Goal: Task Accomplishment & Management: Complete application form

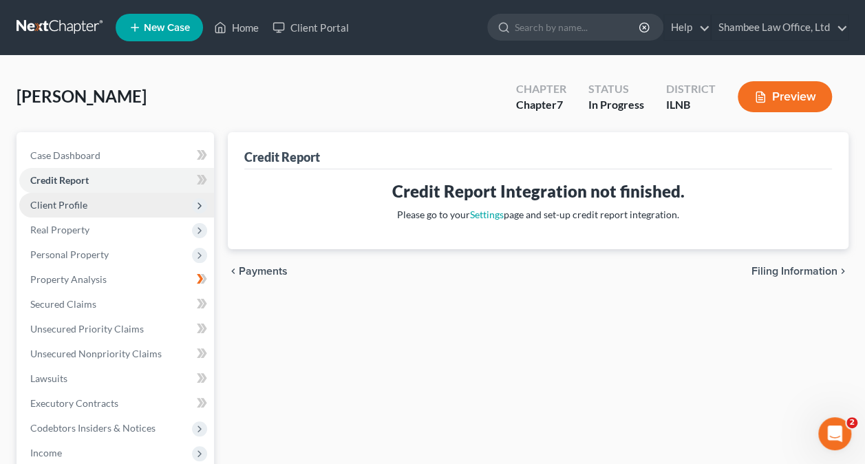
click at [72, 200] on span "Client Profile" at bounding box center [58, 205] width 57 height 12
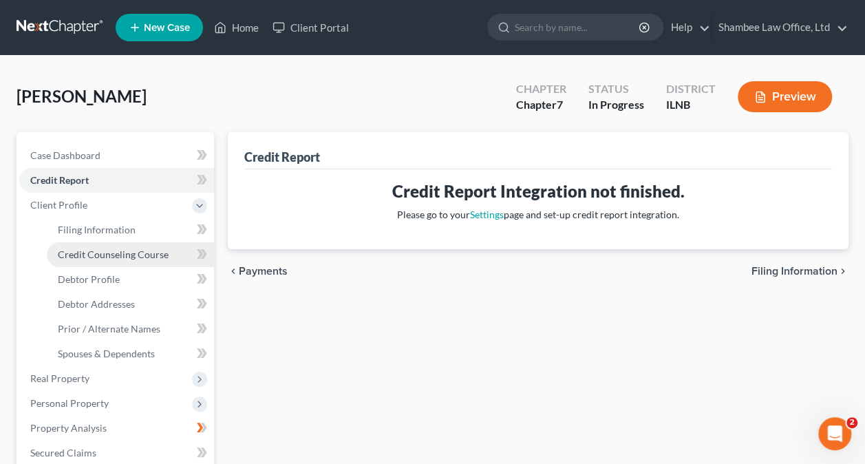
click at [137, 253] on span "Credit Counseling Course" at bounding box center [113, 255] width 111 height 12
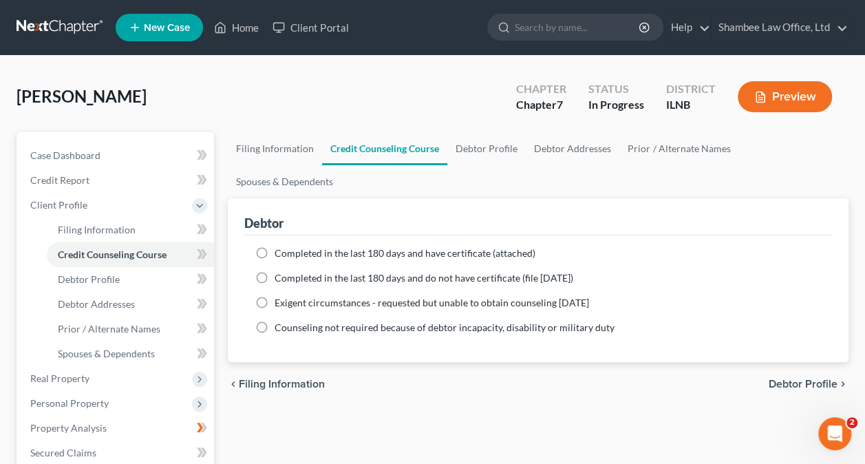
click at [275, 246] on label "Completed in the last 180 days and have certificate (attached)" at bounding box center [405, 253] width 261 height 14
click at [280, 246] on input "Completed in the last 180 days and have certificate (attached)" at bounding box center [284, 250] width 9 height 9
radio input "true"
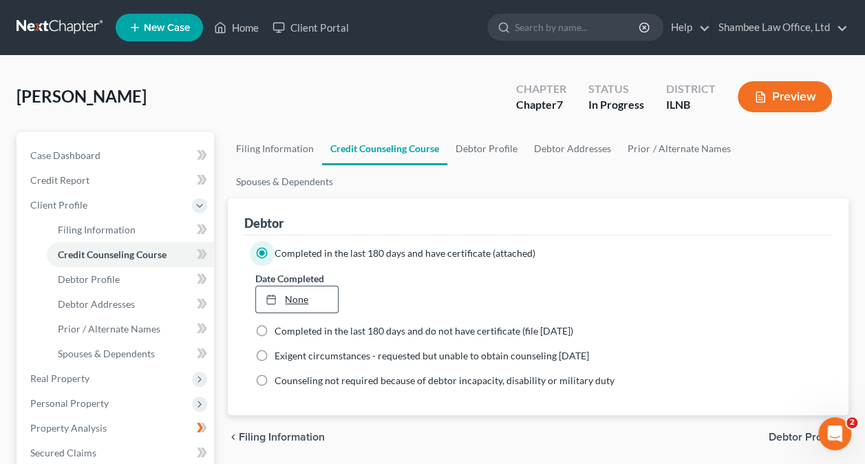
type input "[DATE]"
click at [302, 286] on link "None" at bounding box center [296, 299] width 81 height 26
click at [782, 432] on span "Debtor Profile" at bounding box center [803, 437] width 69 height 11
select select "0"
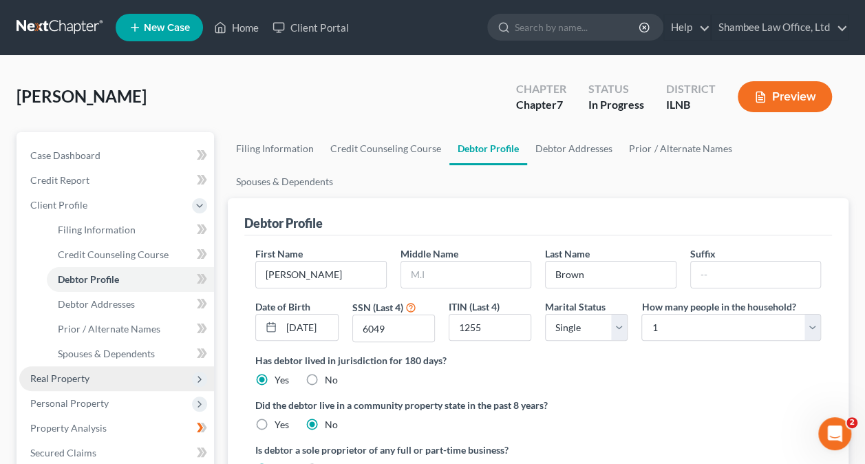
click at [89, 373] on span "Real Property" at bounding box center [116, 378] width 195 height 25
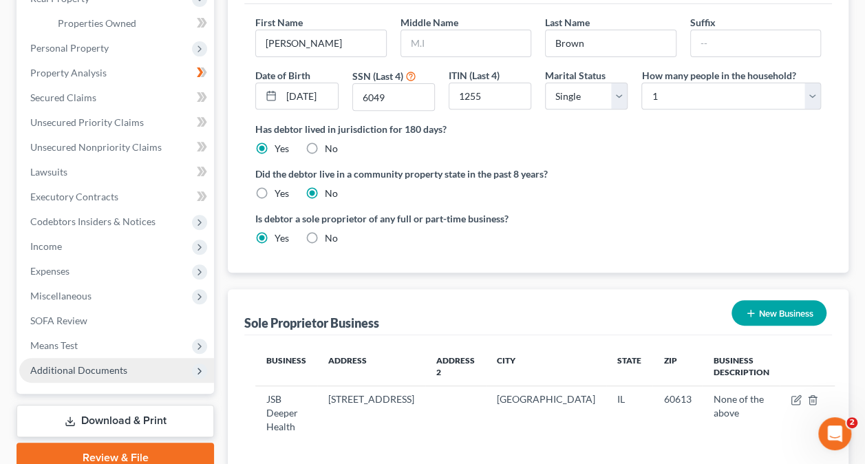
scroll to position [275, 0]
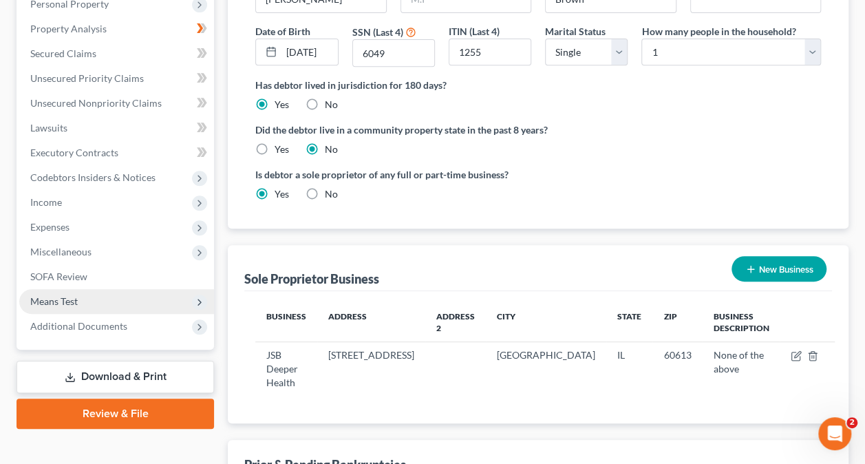
click at [129, 309] on span "Means Test" at bounding box center [116, 301] width 195 height 25
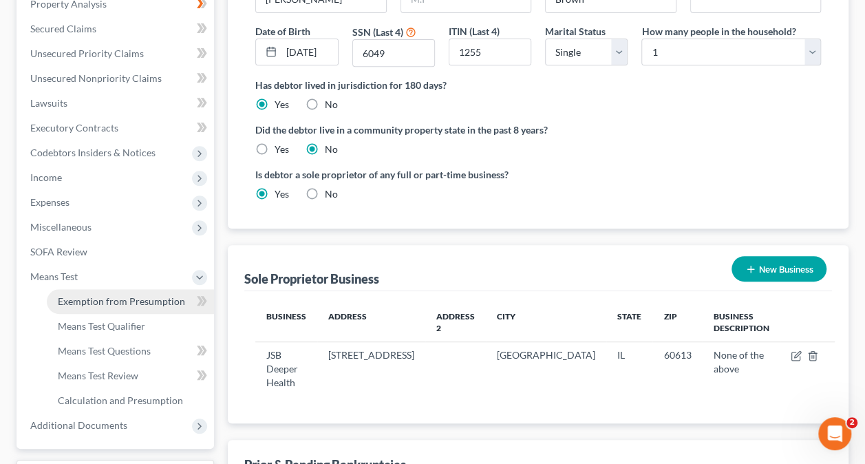
scroll to position [251, 0]
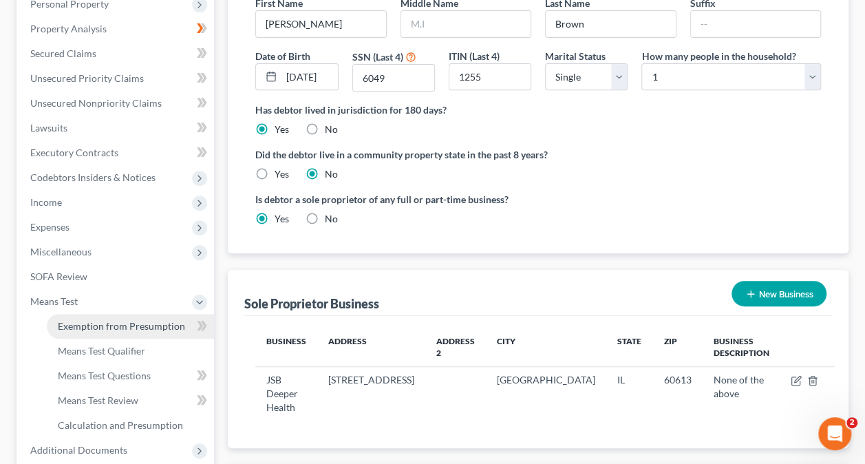
click at [145, 325] on span "Exemption from Presumption" at bounding box center [121, 326] width 127 height 12
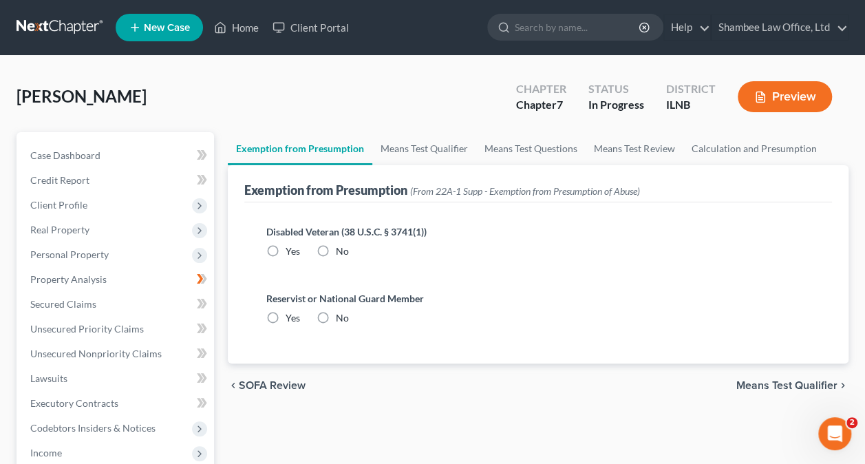
click at [336, 249] on label "No" at bounding box center [342, 251] width 13 height 14
click at [341, 249] on input "No" at bounding box center [345, 248] width 9 height 9
radio input "true"
click at [336, 317] on label "No" at bounding box center [342, 318] width 13 height 14
click at [341, 317] on input "No" at bounding box center [345, 315] width 9 height 9
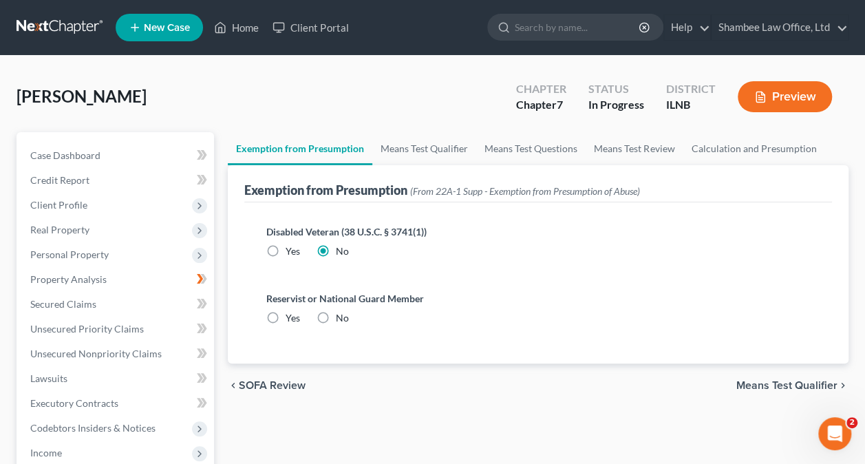
radio input "true"
click at [761, 382] on span "Means Test Qualifier" at bounding box center [787, 385] width 101 height 11
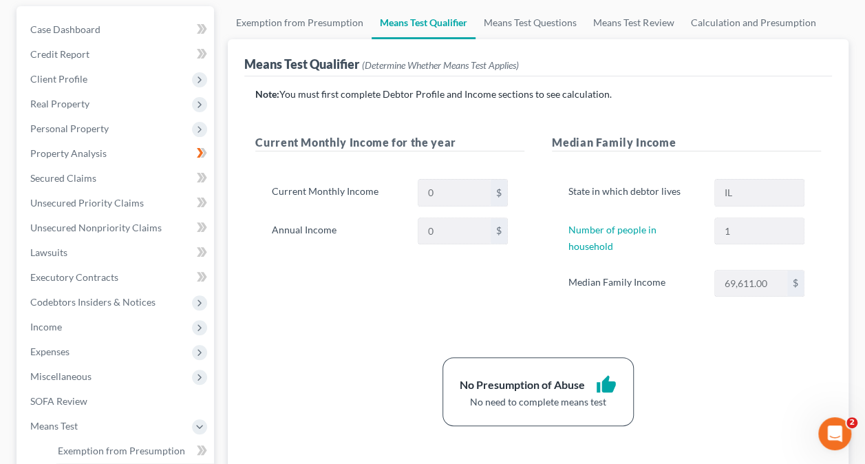
scroll to position [138, 0]
